Goal: Task Accomplishment & Management: Manage account settings

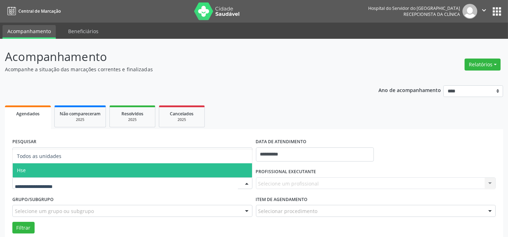
click at [32, 170] on span "Hse" at bounding box center [133, 171] width 240 height 14
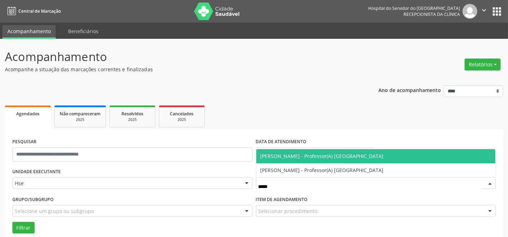
click at [277, 152] on span "[PERSON_NAME] - Professor(A) [GEOGRAPHIC_DATA]" at bounding box center [376, 156] width 240 height 14
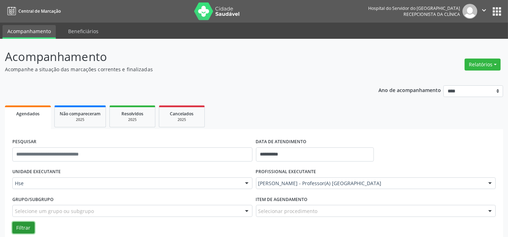
click at [19, 229] on button "Filtrar" at bounding box center [23, 228] width 22 height 12
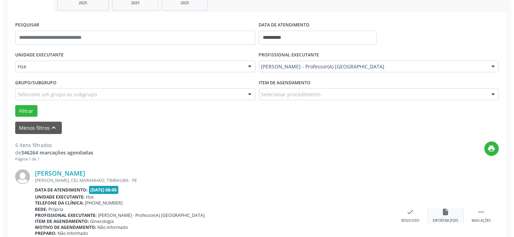
scroll to position [128, 0]
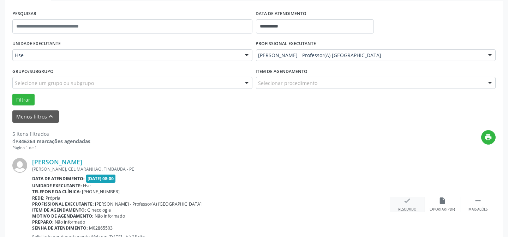
click at [410, 202] on icon "check" at bounding box center [408, 201] width 8 height 8
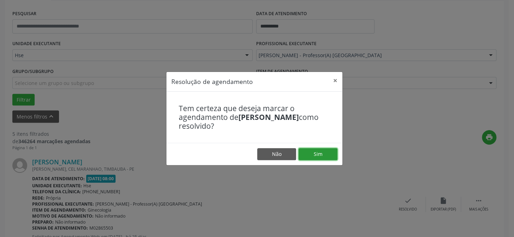
click at [320, 156] on button "Sim" at bounding box center [318, 154] width 39 height 12
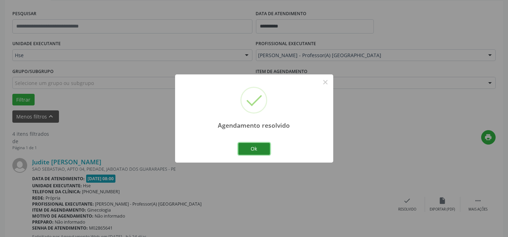
click at [264, 150] on button "Ok" at bounding box center [254, 149] width 32 height 12
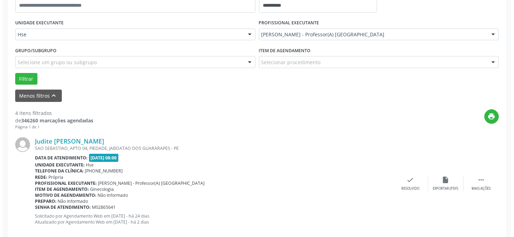
scroll to position [160, 0]
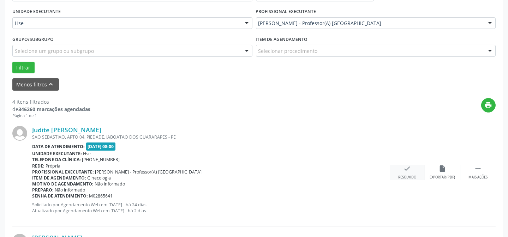
click at [406, 168] on icon "check" at bounding box center [408, 169] width 8 height 8
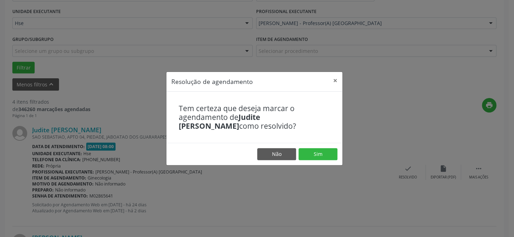
click at [321, 147] on footer "Não Sim" at bounding box center [254, 154] width 176 height 22
click at [317, 154] on button "Sim" at bounding box center [318, 154] width 39 height 12
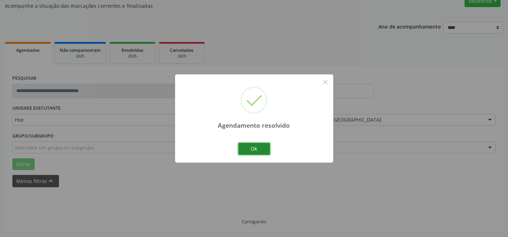
click at [249, 146] on button "Ok" at bounding box center [254, 149] width 32 height 12
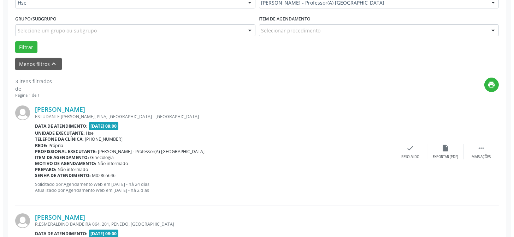
scroll to position [193, 0]
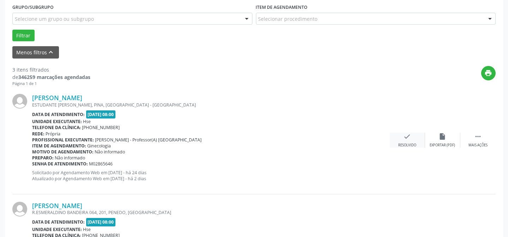
click at [405, 135] on icon "check" at bounding box center [408, 137] width 8 height 8
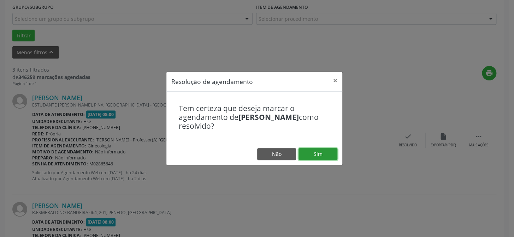
click at [307, 152] on button "Sim" at bounding box center [318, 154] width 39 height 12
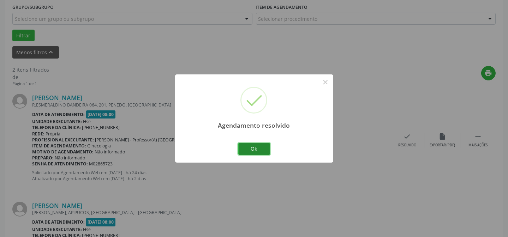
click at [261, 153] on button "Ok" at bounding box center [254, 149] width 32 height 12
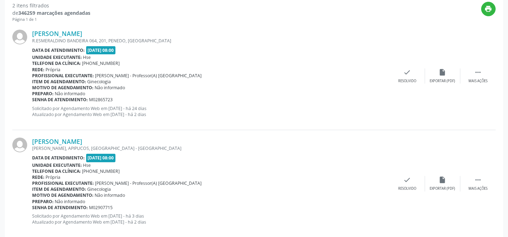
scroll to position [269, 0]
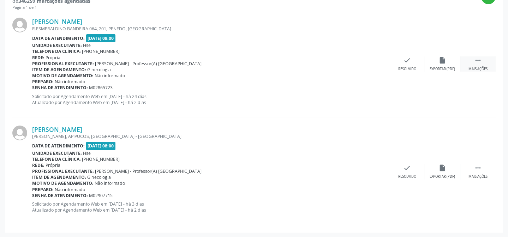
click at [476, 58] on icon "" at bounding box center [478, 61] width 8 height 8
click at [450, 67] on div "Não compareceu" at bounding box center [443, 69] width 30 height 5
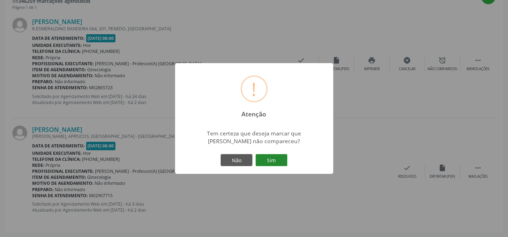
click at [272, 158] on button "Sim" at bounding box center [272, 160] width 32 height 12
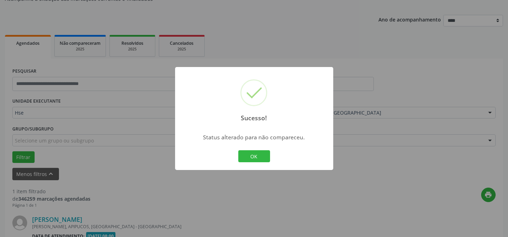
scroll to position [161, 0]
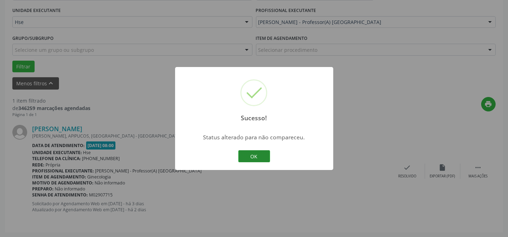
click at [244, 158] on button "OK" at bounding box center [254, 156] width 32 height 12
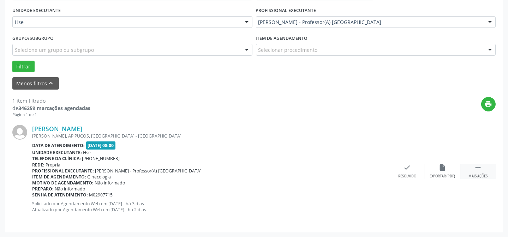
click at [480, 171] on div " Mais ações" at bounding box center [478, 171] width 35 height 15
click at [448, 171] on div "alarm_off Não compareceu" at bounding box center [442, 171] width 35 height 15
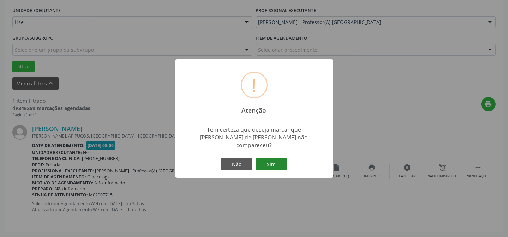
click at [272, 160] on button "Sim" at bounding box center [272, 164] width 32 height 12
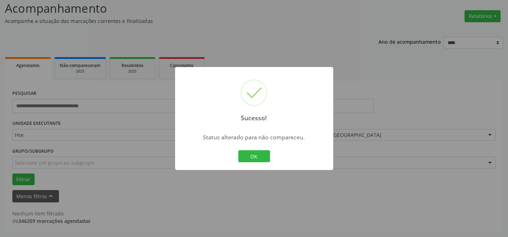
scroll to position [48, 0]
click at [244, 150] on button "OK" at bounding box center [254, 156] width 32 height 12
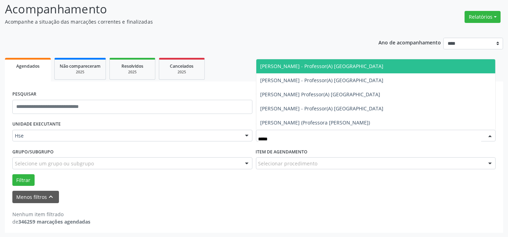
drag, startPoint x: 285, startPoint y: 70, endPoint x: 124, endPoint y: 131, distance: 172.8
click at [284, 71] on span "[PERSON_NAME] - Professor(A) [GEOGRAPHIC_DATA]" at bounding box center [376, 66] width 240 height 14
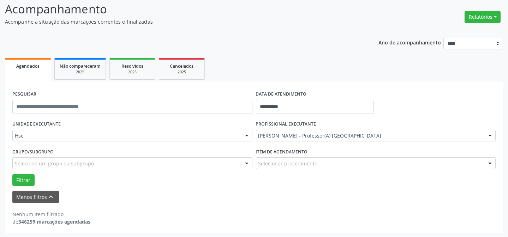
click at [11, 181] on div "Filtrar" at bounding box center [254, 181] width 487 height 12
click at [14, 181] on button "Filtrar" at bounding box center [23, 181] width 22 height 12
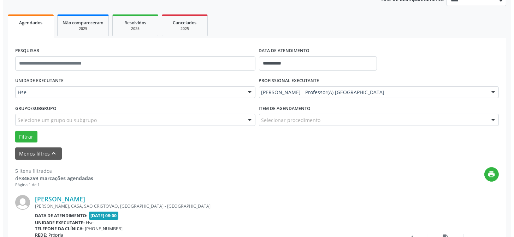
scroll to position [167, 0]
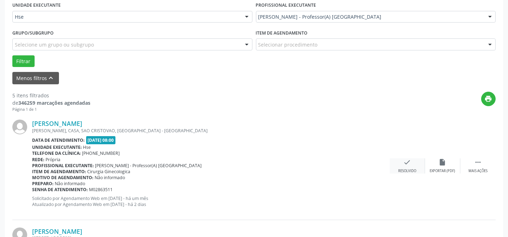
click at [399, 166] on div "check Resolvido" at bounding box center [407, 166] width 35 height 15
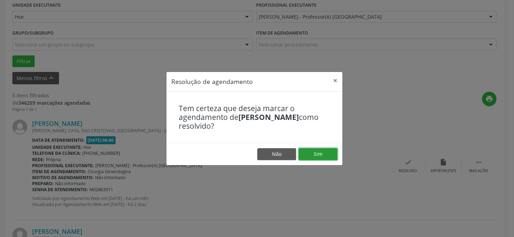
click at [326, 152] on button "Sim" at bounding box center [318, 154] width 39 height 12
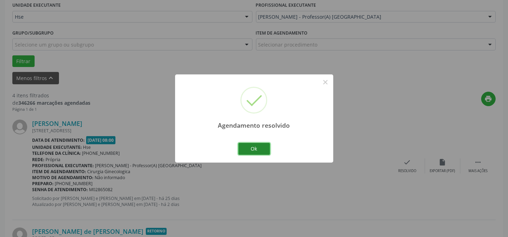
click at [240, 146] on button "Ok" at bounding box center [254, 149] width 32 height 12
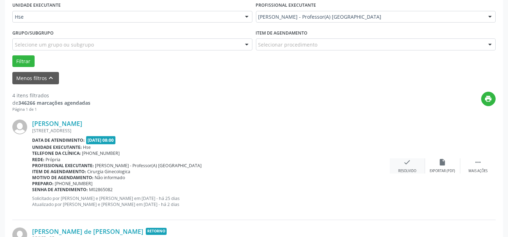
click at [411, 166] on icon "check" at bounding box center [408, 163] width 8 height 8
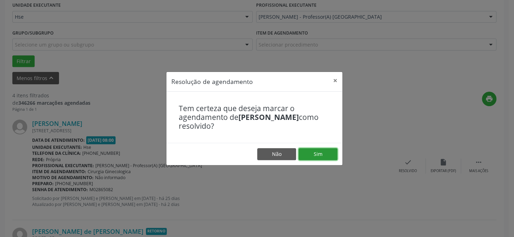
click at [306, 152] on button "Sim" at bounding box center [318, 154] width 39 height 12
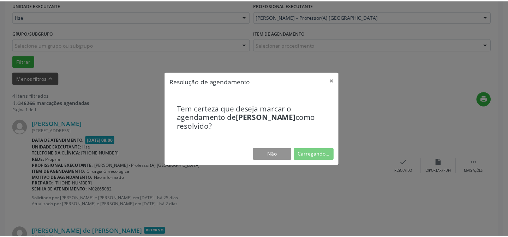
scroll to position [63, 0]
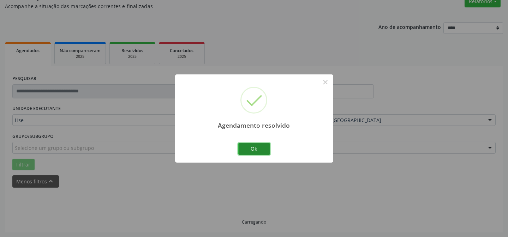
click at [258, 152] on button "Ok" at bounding box center [254, 149] width 32 height 12
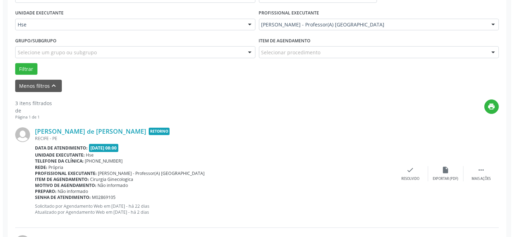
scroll to position [159, 0]
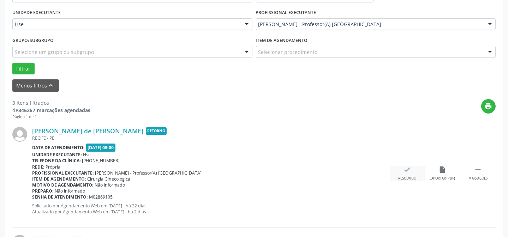
click at [416, 172] on div "check Resolvido" at bounding box center [407, 173] width 35 height 15
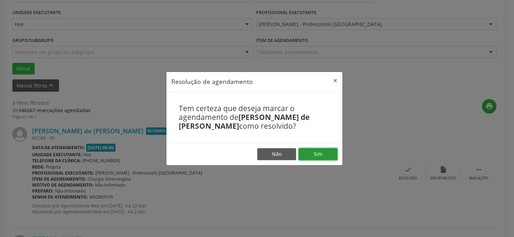
click at [310, 153] on button "Sim" at bounding box center [318, 154] width 39 height 12
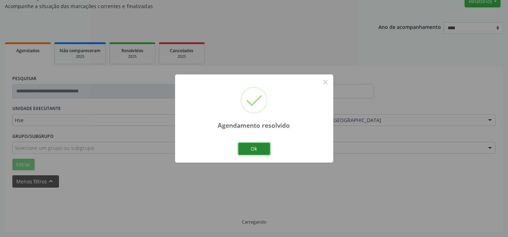
click at [256, 145] on button "Ok" at bounding box center [254, 149] width 32 height 12
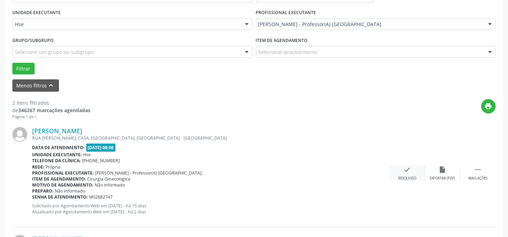
click at [399, 172] on div "check Resolvido" at bounding box center [407, 173] width 35 height 15
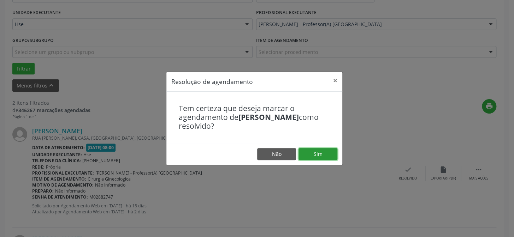
click at [330, 155] on button "Sim" at bounding box center [318, 154] width 39 height 12
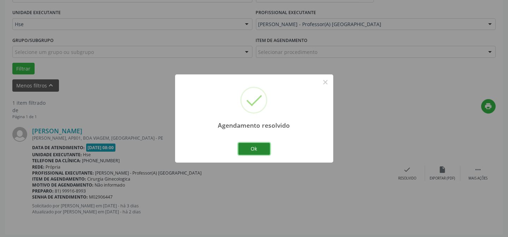
click at [254, 150] on button "Ok" at bounding box center [254, 149] width 32 height 12
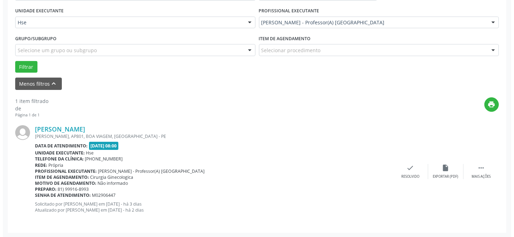
scroll to position [161, 0]
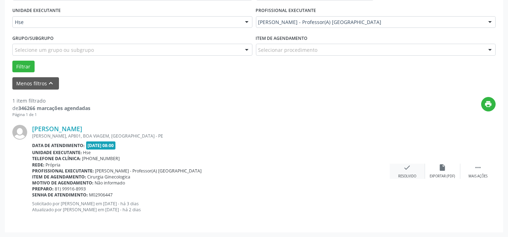
click at [404, 164] on icon "check" at bounding box center [408, 168] width 8 height 8
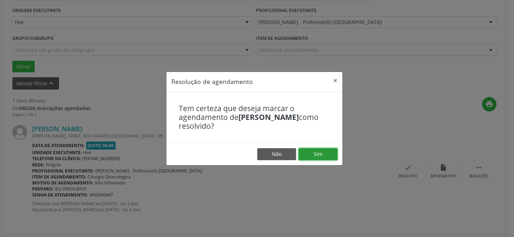
click at [308, 154] on button "Sim" at bounding box center [318, 154] width 39 height 12
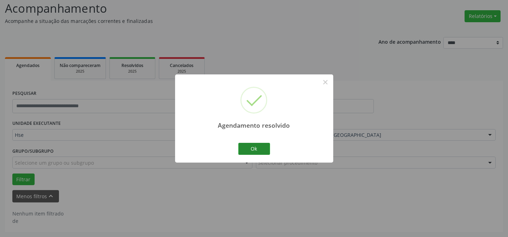
scroll to position [48, 0]
click at [261, 148] on button "Ok" at bounding box center [254, 149] width 32 height 12
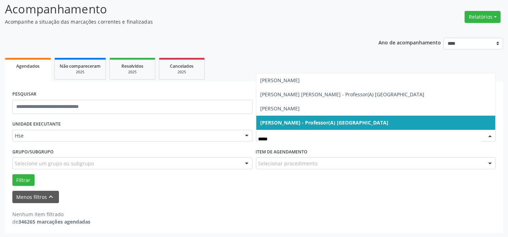
type input "******"
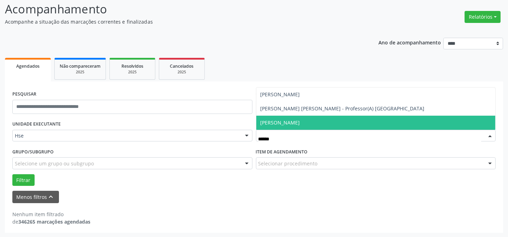
click at [269, 121] on span "[PERSON_NAME]" at bounding box center [281, 122] width 40 height 7
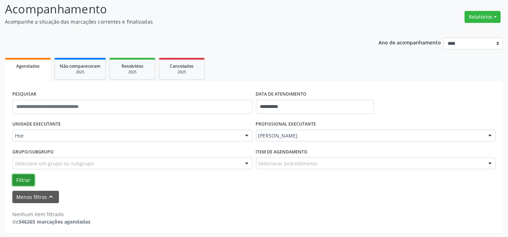
click at [28, 183] on button "Filtrar" at bounding box center [23, 181] width 22 height 12
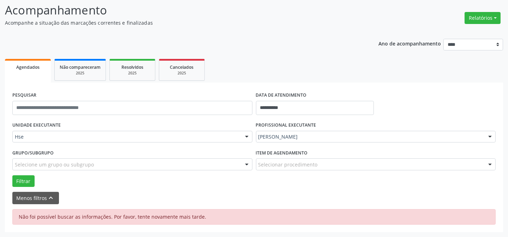
scroll to position [46, 0]
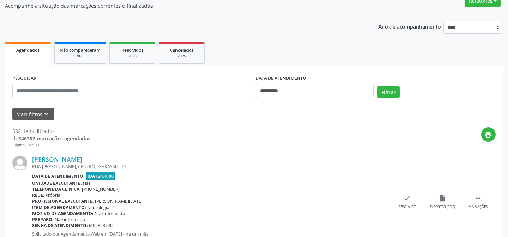
scroll to position [64, 0]
click at [40, 115] on button "Mais filtros keyboard_arrow_down" at bounding box center [33, 114] width 42 height 12
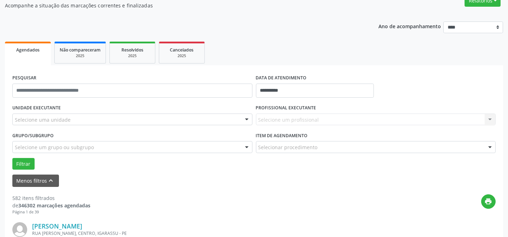
click at [97, 119] on div "Selecione uma unidade" at bounding box center [132, 120] width 240 height 12
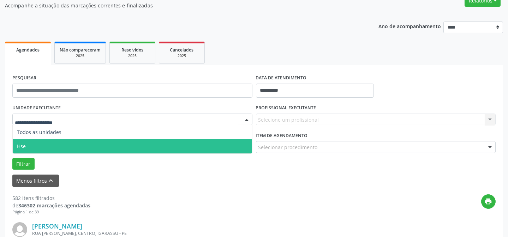
click at [54, 144] on span "Hse" at bounding box center [133, 147] width 240 height 14
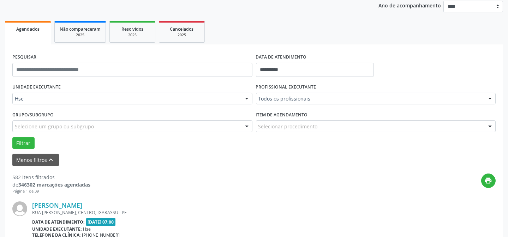
scroll to position [96, 0]
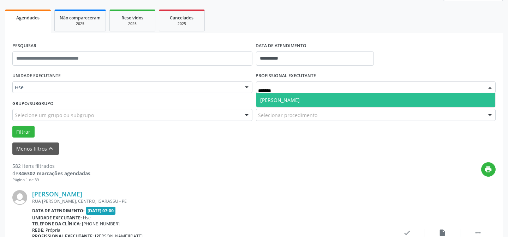
click at [269, 102] on span "[PERSON_NAME]" at bounding box center [281, 100] width 40 height 7
type input "*******"
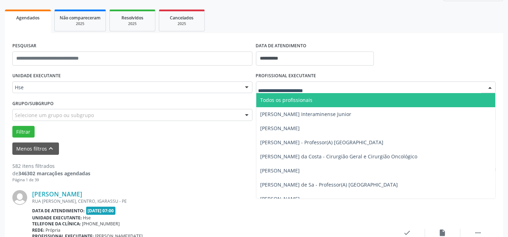
click at [286, 91] on div at bounding box center [376, 88] width 240 height 12
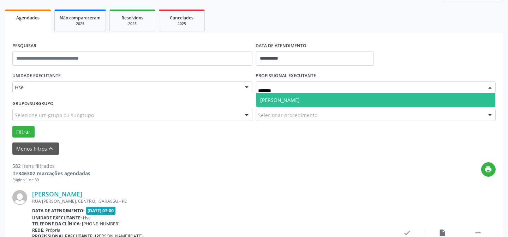
click at [272, 102] on span "[PERSON_NAME]" at bounding box center [281, 100] width 40 height 7
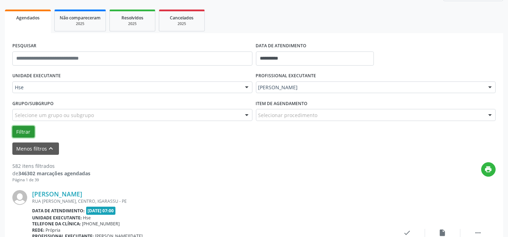
click at [17, 133] on button "Filtrar" at bounding box center [23, 132] width 22 height 12
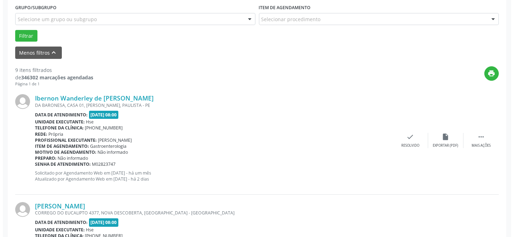
scroll to position [193, 0]
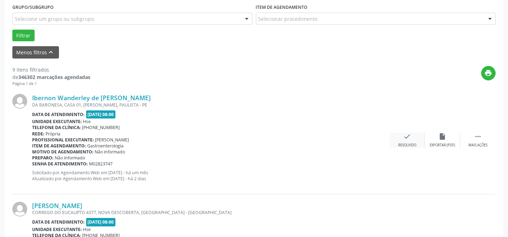
click at [413, 138] on div "check Resolvido" at bounding box center [407, 140] width 35 height 15
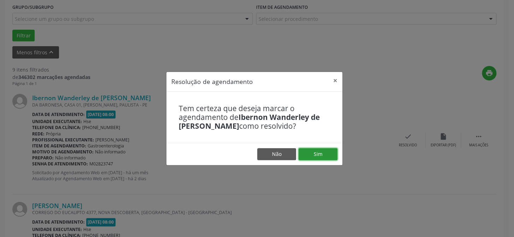
click at [324, 151] on button "Sim" at bounding box center [318, 154] width 39 height 12
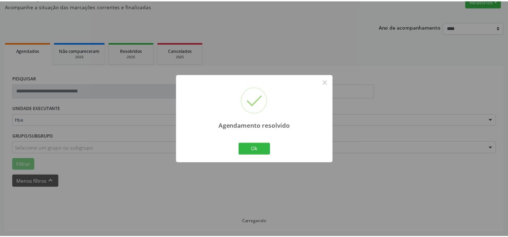
scroll to position [63, 0]
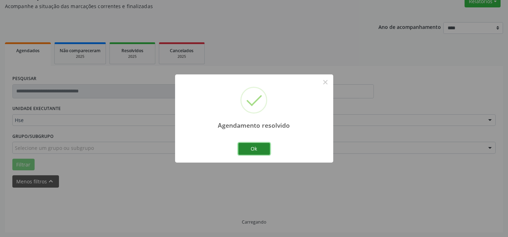
click at [250, 147] on button "Ok" at bounding box center [254, 149] width 32 height 12
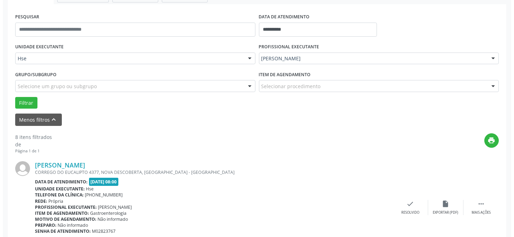
scroll to position [127, 0]
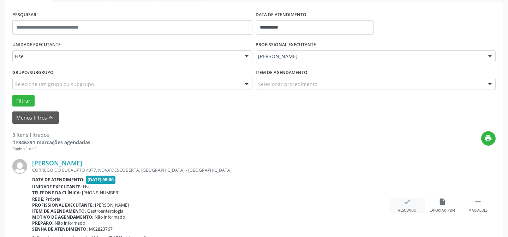
click at [413, 201] on div "check Resolvido" at bounding box center [407, 205] width 35 height 15
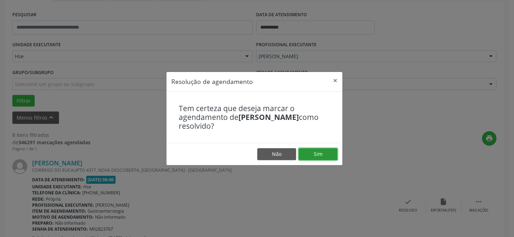
click at [319, 159] on button "Sim" at bounding box center [318, 154] width 39 height 12
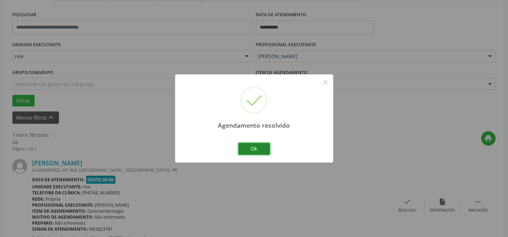
click at [242, 145] on button "Ok" at bounding box center [254, 149] width 32 height 12
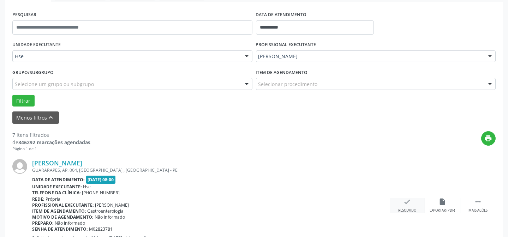
click at [405, 203] on icon "check" at bounding box center [408, 202] width 8 height 8
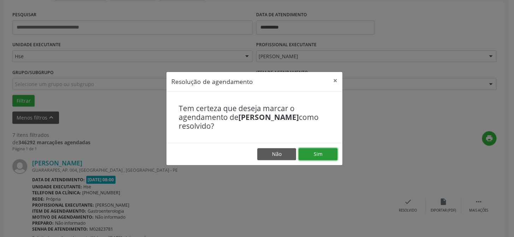
click at [317, 152] on button "Sim" at bounding box center [318, 154] width 39 height 12
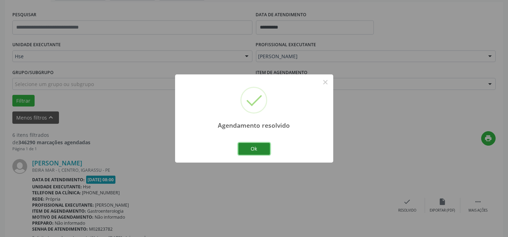
click at [262, 152] on button "Ok" at bounding box center [254, 149] width 32 height 12
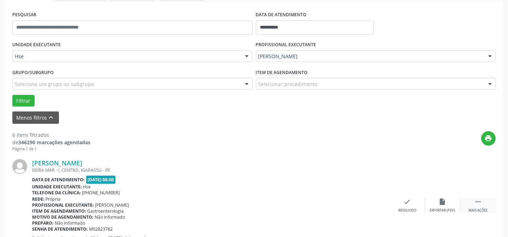
click at [475, 205] on icon "" at bounding box center [478, 202] width 8 height 8
click at [438, 201] on div "alarm_off Não compareceu" at bounding box center [442, 205] width 35 height 15
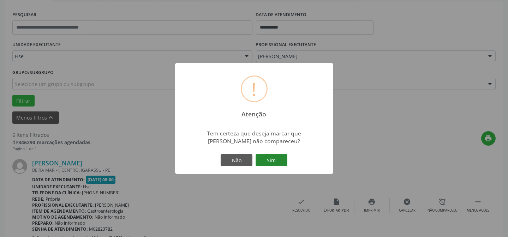
click at [276, 162] on button "Sim" at bounding box center [272, 160] width 32 height 12
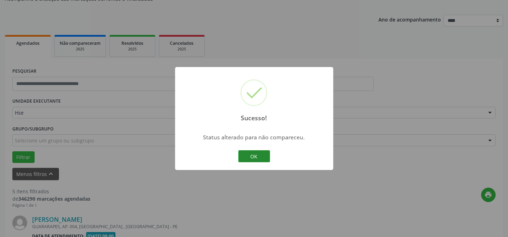
click at [258, 151] on button "OK" at bounding box center [254, 156] width 32 height 12
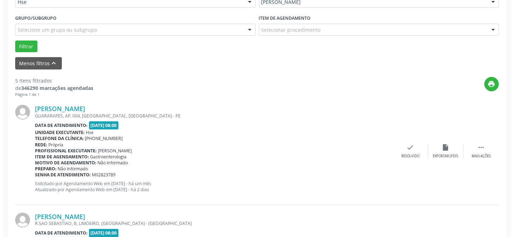
scroll to position [191, 0]
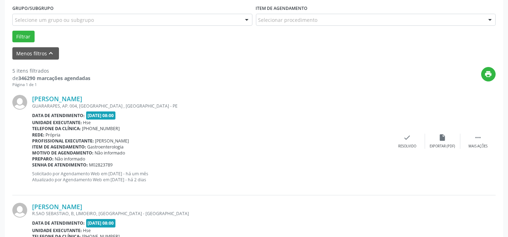
click at [395, 149] on div "[PERSON_NAME] GUARARAPES, AP. 004, [GEOGRAPHIC_DATA] , [GEOGRAPHIC_DATA] - PE D…" at bounding box center [254, 142] width 484 height 108
click at [392, 144] on div "check Resolvido" at bounding box center [407, 141] width 35 height 15
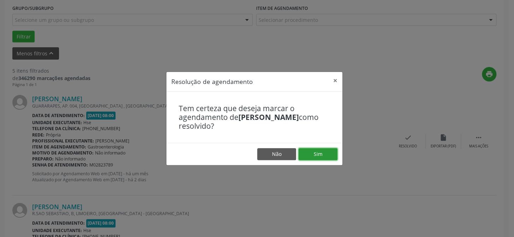
drag, startPoint x: 337, startPoint y: 149, endPoint x: 334, endPoint y: 151, distance: 3.6
click at [336, 150] on button "Sim" at bounding box center [318, 154] width 39 height 12
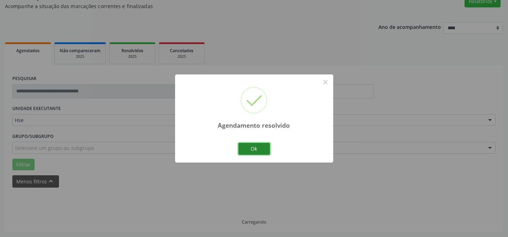
click at [245, 150] on button "Ok" at bounding box center [254, 149] width 32 height 12
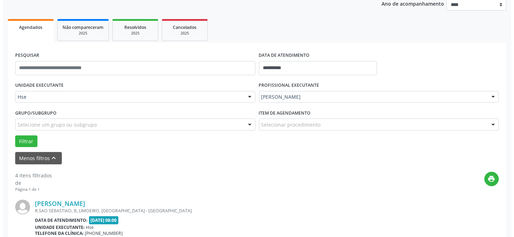
scroll to position [159, 0]
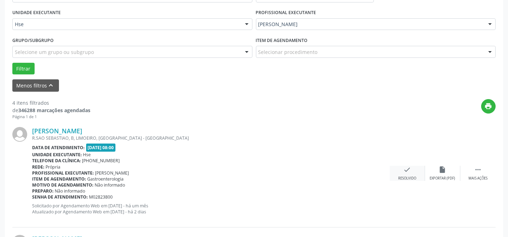
click at [401, 170] on div "check Resolvido" at bounding box center [407, 173] width 35 height 15
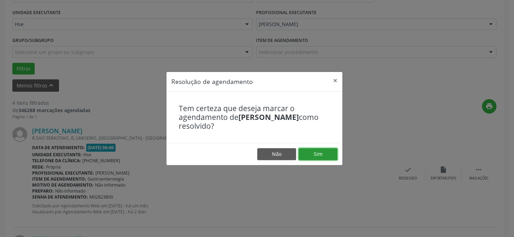
click at [335, 156] on button "Sim" at bounding box center [318, 154] width 39 height 12
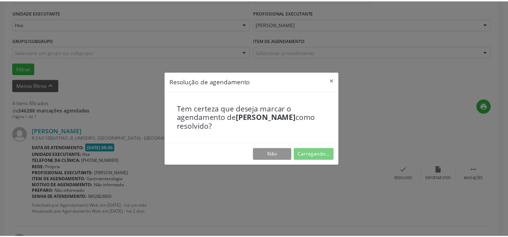
scroll to position [63, 0]
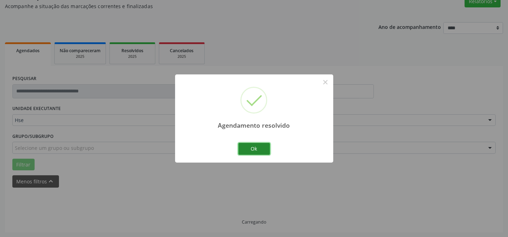
click at [263, 153] on button "Ok" at bounding box center [254, 149] width 32 height 12
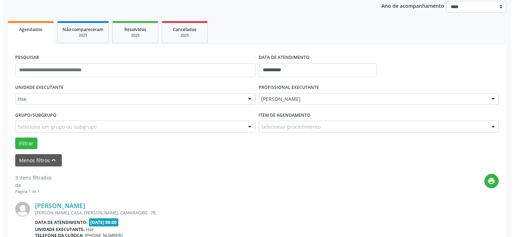
scroll to position [127, 0]
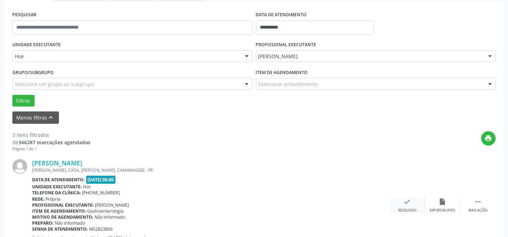
click at [412, 205] on div "check Resolvido" at bounding box center [407, 205] width 35 height 15
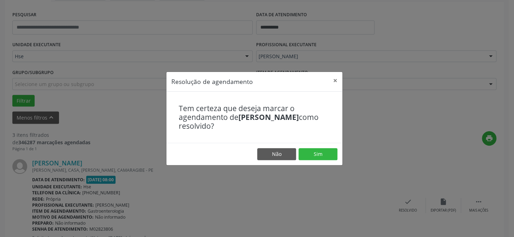
click at [320, 162] on footer "Não Sim" at bounding box center [254, 154] width 176 height 22
click at [325, 154] on button "Sim" at bounding box center [318, 154] width 39 height 12
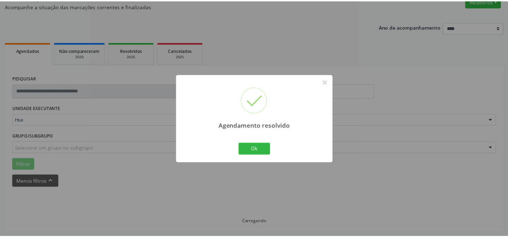
scroll to position [63, 0]
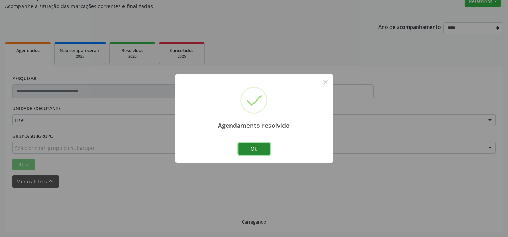
click at [265, 152] on button "Ok" at bounding box center [254, 149] width 32 height 12
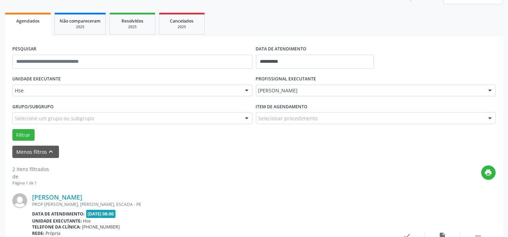
scroll to position [127, 0]
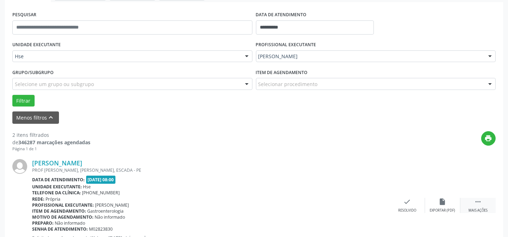
click at [478, 201] on icon "" at bounding box center [478, 202] width 8 height 8
click at [441, 201] on icon "alarm_off" at bounding box center [443, 202] width 8 height 8
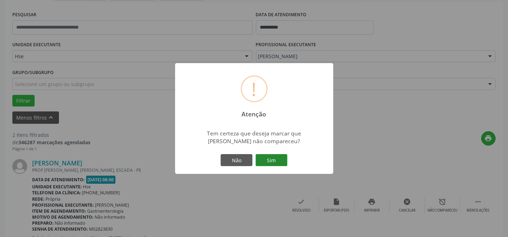
click at [279, 158] on button "Sim" at bounding box center [272, 160] width 32 height 12
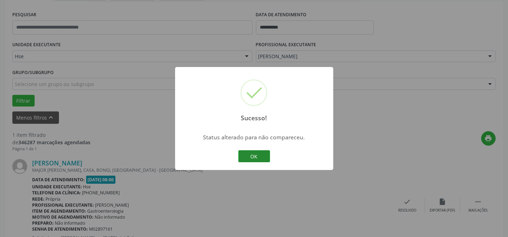
click at [261, 157] on button "OK" at bounding box center [254, 156] width 32 height 12
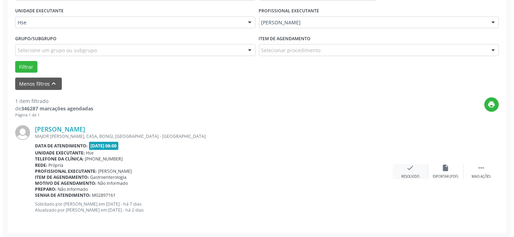
scroll to position [161, 0]
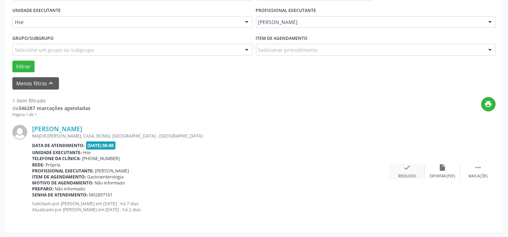
click at [405, 170] on icon "check" at bounding box center [408, 168] width 8 height 8
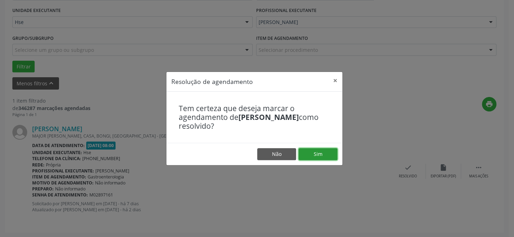
click at [329, 154] on button "Sim" at bounding box center [318, 154] width 39 height 12
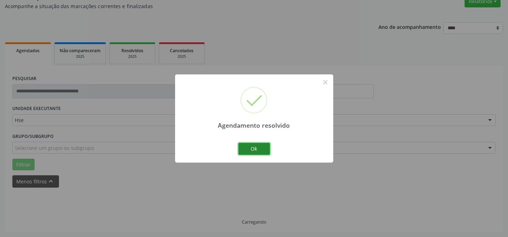
click at [247, 151] on button "Ok" at bounding box center [254, 149] width 32 height 12
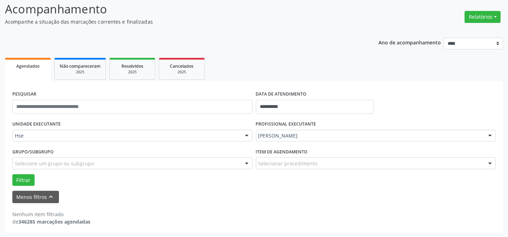
click at [258, 135] on div "[PERSON_NAME]" at bounding box center [376, 136] width 240 height 12
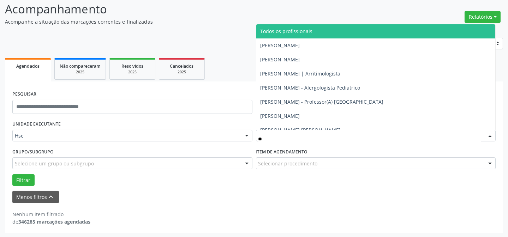
type input "***"
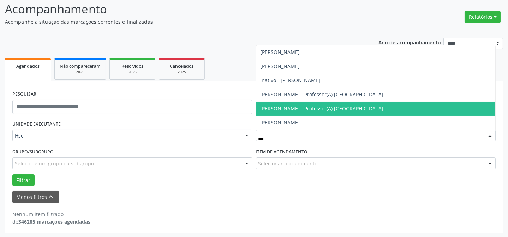
click at [278, 108] on span "[PERSON_NAME] - Professor(A) [GEOGRAPHIC_DATA]" at bounding box center [322, 108] width 123 height 7
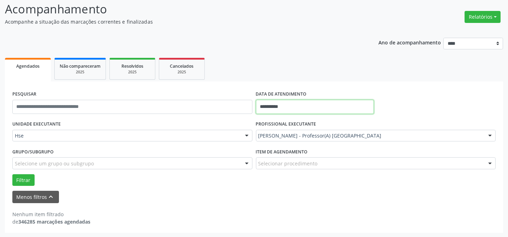
click at [299, 109] on input "**********" at bounding box center [315, 107] width 118 height 14
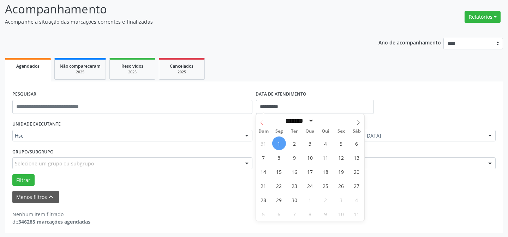
click at [264, 121] on icon at bounding box center [262, 122] width 5 height 5
select select "*"
click at [339, 198] on span "29" at bounding box center [342, 200] width 14 height 14
type input "**********"
click at [339, 198] on span "29" at bounding box center [342, 200] width 14 height 14
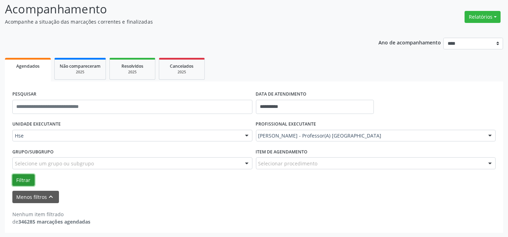
click at [18, 183] on button "Filtrar" at bounding box center [23, 181] width 22 height 12
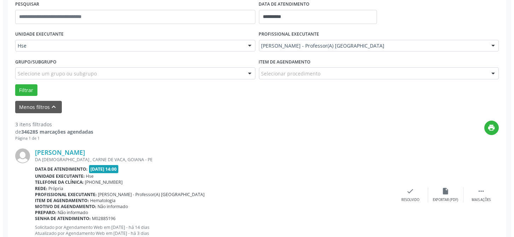
scroll to position [167, 0]
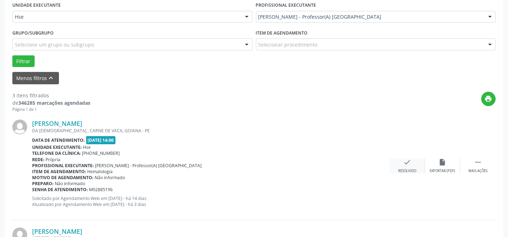
click at [403, 159] on div "check Resolvido" at bounding box center [407, 166] width 35 height 15
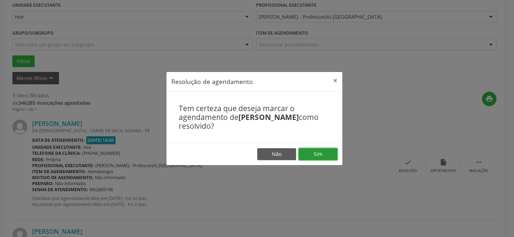
click at [323, 156] on button "Sim" at bounding box center [318, 154] width 39 height 12
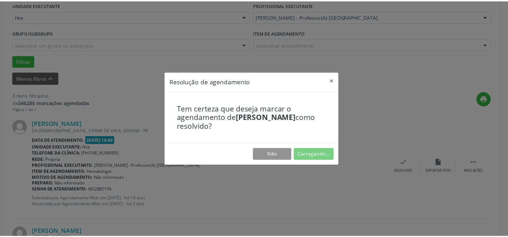
scroll to position [63, 0]
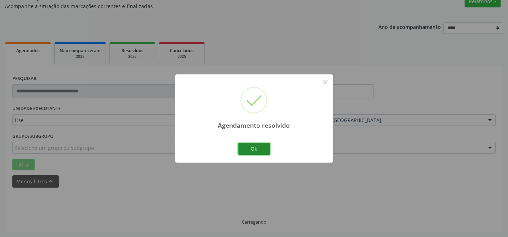
click at [264, 151] on button "Ok" at bounding box center [254, 149] width 32 height 12
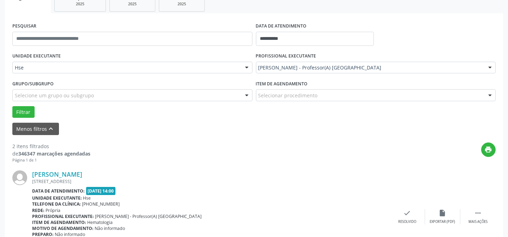
scroll to position [127, 0]
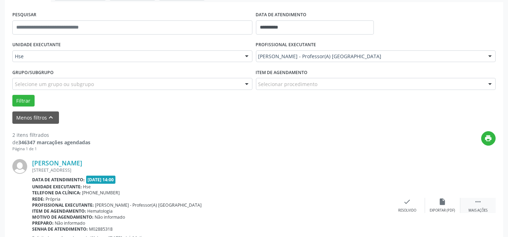
drag, startPoint x: 476, startPoint y: 209, endPoint x: 472, endPoint y: 203, distance: 7.0
click at [476, 208] on div "Mais ações" at bounding box center [478, 210] width 19 height 5
click at [449, 202] on div "alarm_off Não compareceu" at bounding box center [442, 205] width 35 height 15
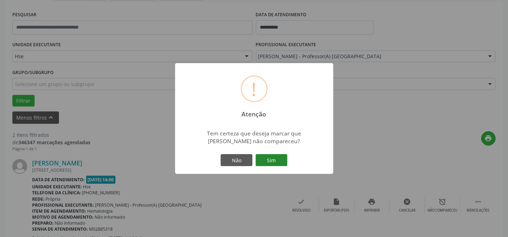
click at [268, 159] on button "Sim" at bounding box center [272, 160] width 32 height 12
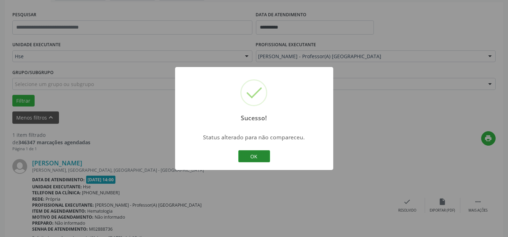
click at [251, 156] on button "OK" at bounding box center [254, 156] width 32 height 12
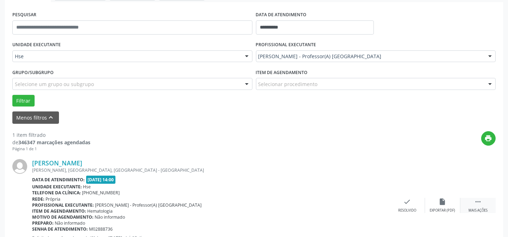
click at [484, 201] on div " Mais ações" at bounding box center [478, 205] width 35 height 15
click at [437, 201] on div "alarm_off Não compareceu" at bounding box center [442, 205] width 35 height 15
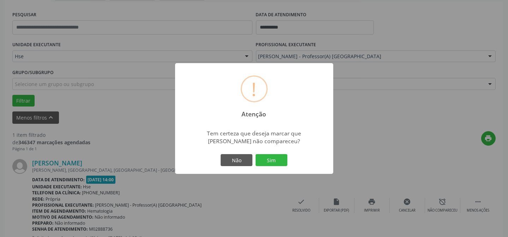
click at [261, 154] on div "Não Sim" at bounding box center [254, 160] width 70 height 15
click at [262, 157] on button "Sim" at bounding box center [272, 160] width 32 height 12
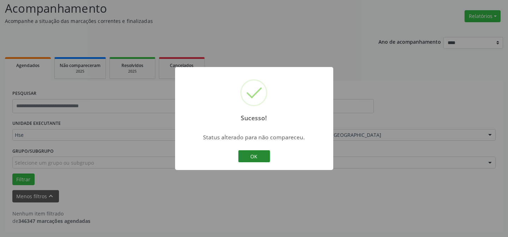
scroll to position [48, 0]
click at [246, 151] on button "OK" at bounding box center [254, 156] width 32 height 12
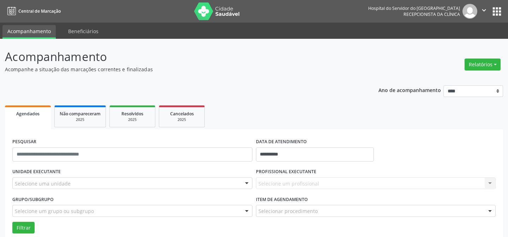
scroll to position [96, 0]
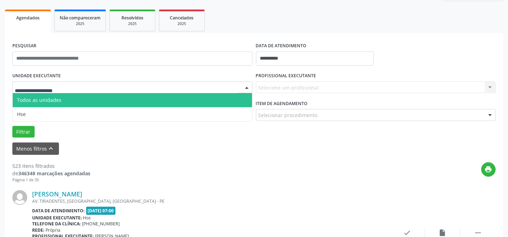
click at [76, 90] on div at bounding box center [132, 88] width 240 height 12
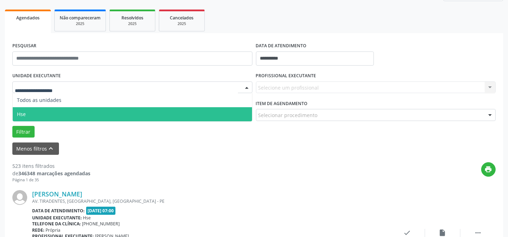
drag, startPoint x: 49, startPoint y: 111, endPoint x: 58, endPoint y: 110, distance: 8.9
click at [50, 111] on span "Hse" at bounding box center [133, 114] width 240 height 14
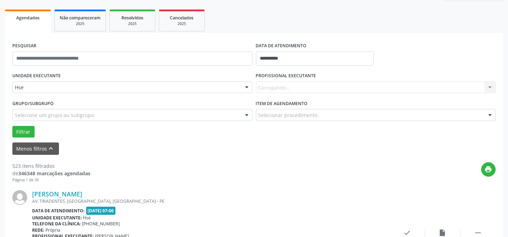
click at [270, 84] on div "Carregando... Nenhum resultado encontrado para: " " Não há nenhuma opção para s…" at bounding box center [376, 88] width 240 height 12
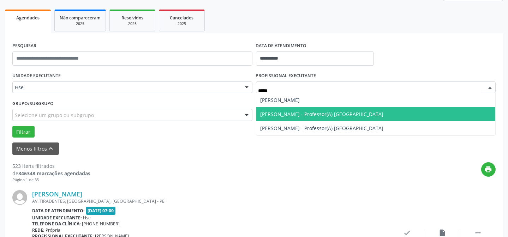
click at [268, 114] on span "[PERSON_NAME] - Professor(A) [GEOGRAPHIC_DATA]" at bounding box center [322, 114] width 123 height 7
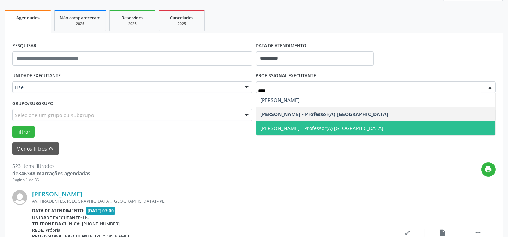
type input "*****"
click at [282, 128] on span "[PERSON_NAME] - Professor(A) [GEOGRAPHIC_DATA]" at bounding box center [322, 128] width 123 height 7
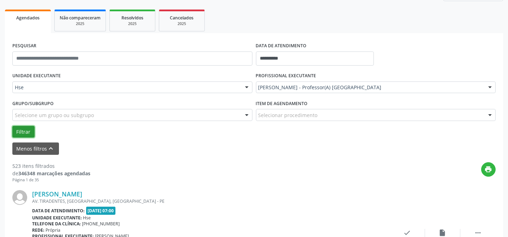
click at [28, 134] on button "Filtrar" at bounding box center [23, 132] width 22 height 12
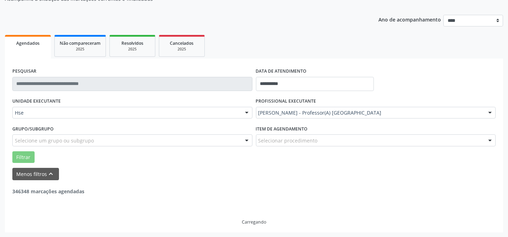
scroll to position [48, 0]
